Goal: Task Accomplishment & Management: Use online tool/utility

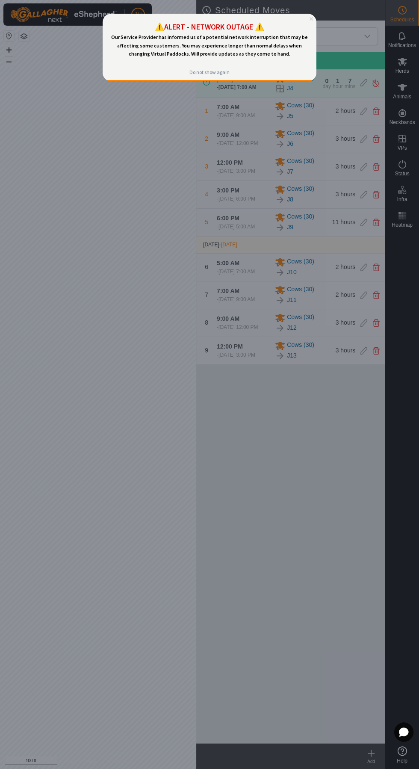
click at [311, 19] on icon "Close Preview" at bounding box center [311, 18] width 3 height 3
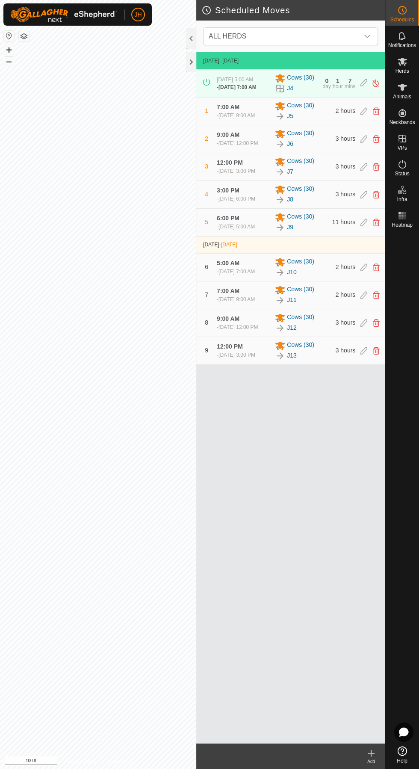
click at [400, 162] on icon at bounding box center [403, 164] width 8 height 9
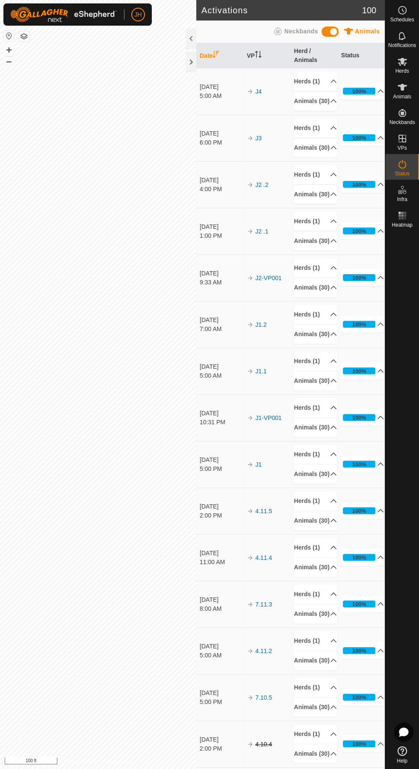
click at [406, 61] on icon at bounding box center [402, 61] width 10 height 10
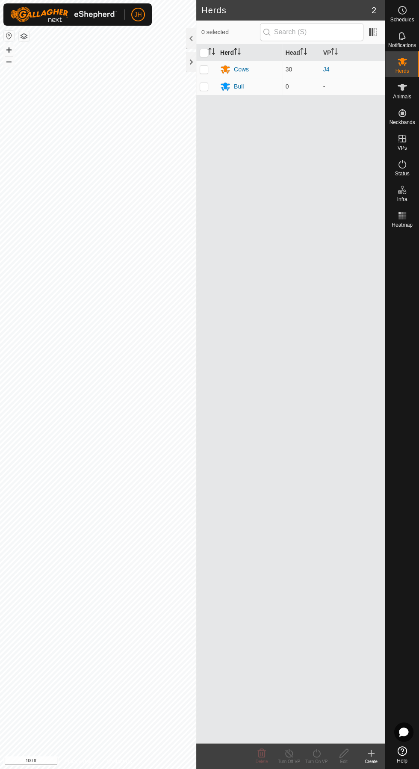
click at [238, 55] on p-sorticon "Activate to sort" at bounding box center [237, 52] width 7 height 7
click at [243, 85] on div "Cows" at bounding box center [241, 86] width 15 height 9
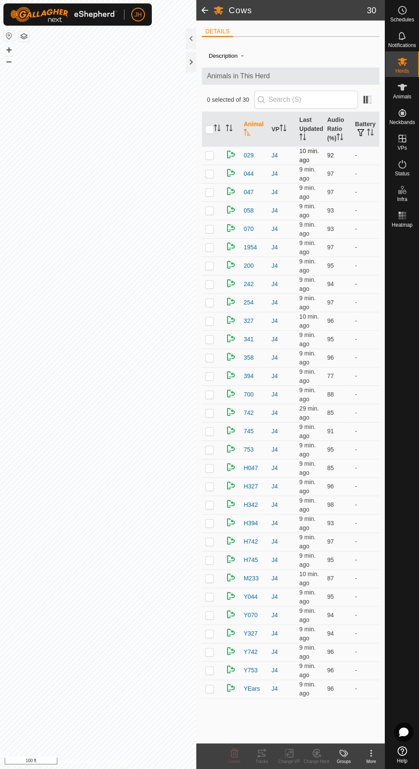
click at [206, 152] on p-checkbox at bounding box center [209, 155] width 9 height 7
checkbox input "true"
click at [264, 750] on icon at bounding box center [262, 753] width 8 height 7
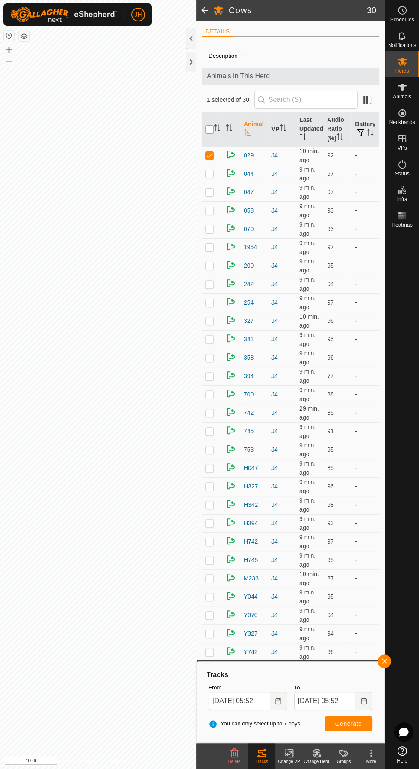
click at [208, 129] on input "checkbox" at bounding box center [209, 129] width 9 height 9
checkbox input "true"
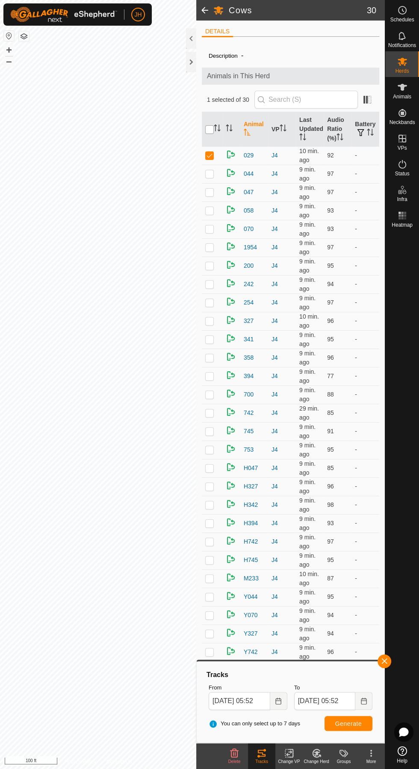
checkbox input "true"
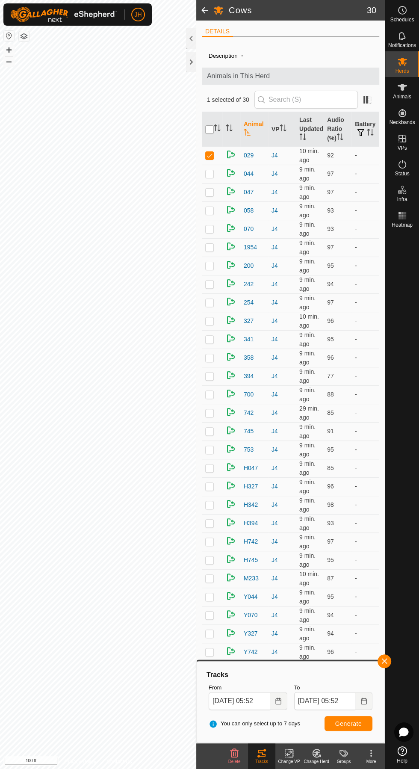
checkbox input "true"
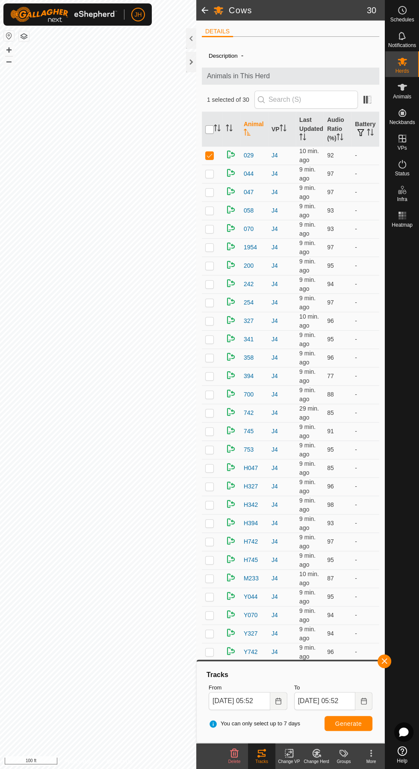
checkbox input "true"
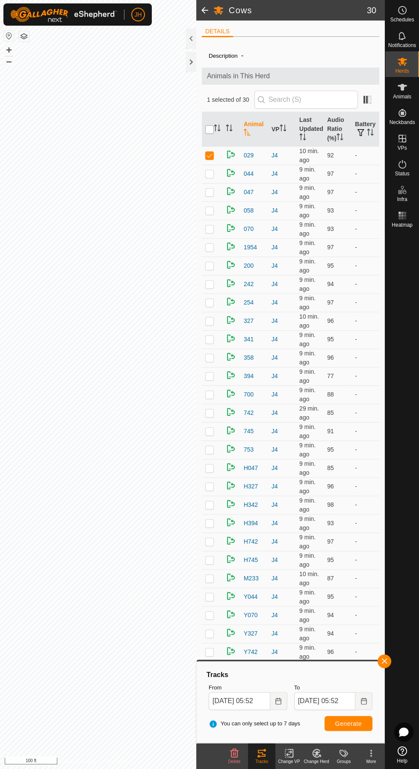
checkbox input "true"
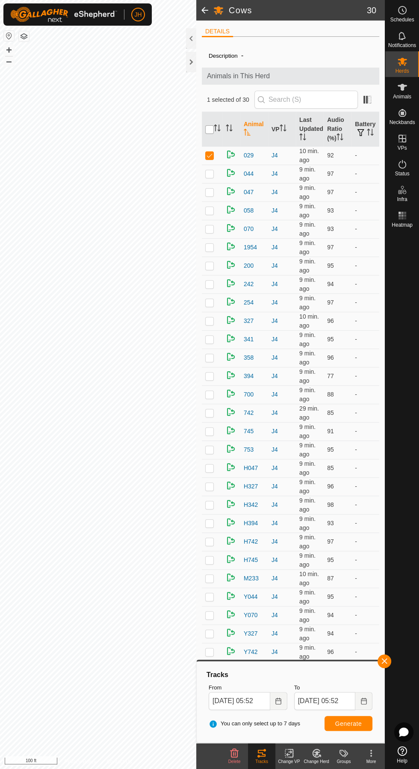
checkbox input "true"
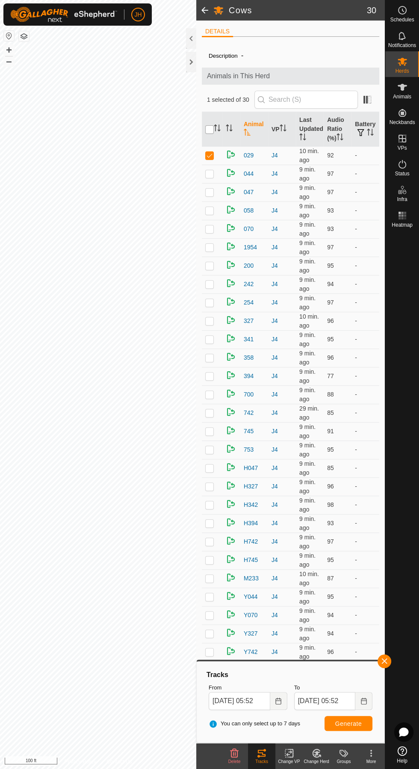
checkbox input "true"
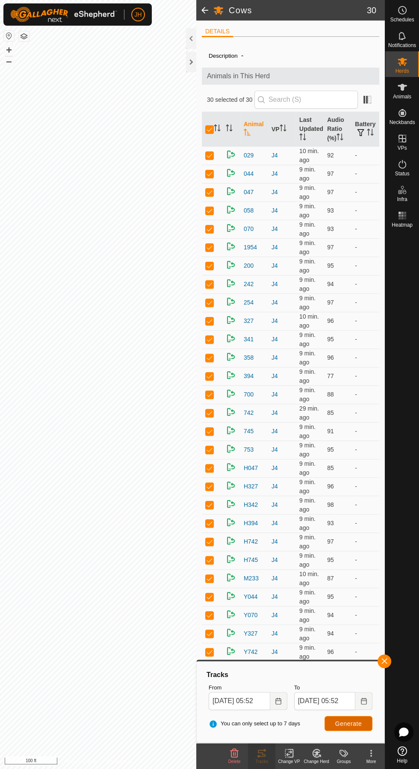
click at [358, 720] on span "Generate" at bounding box center [348, 723] width 27 height 7
